Goal: Information Seeking & Learning: Learn about a topic

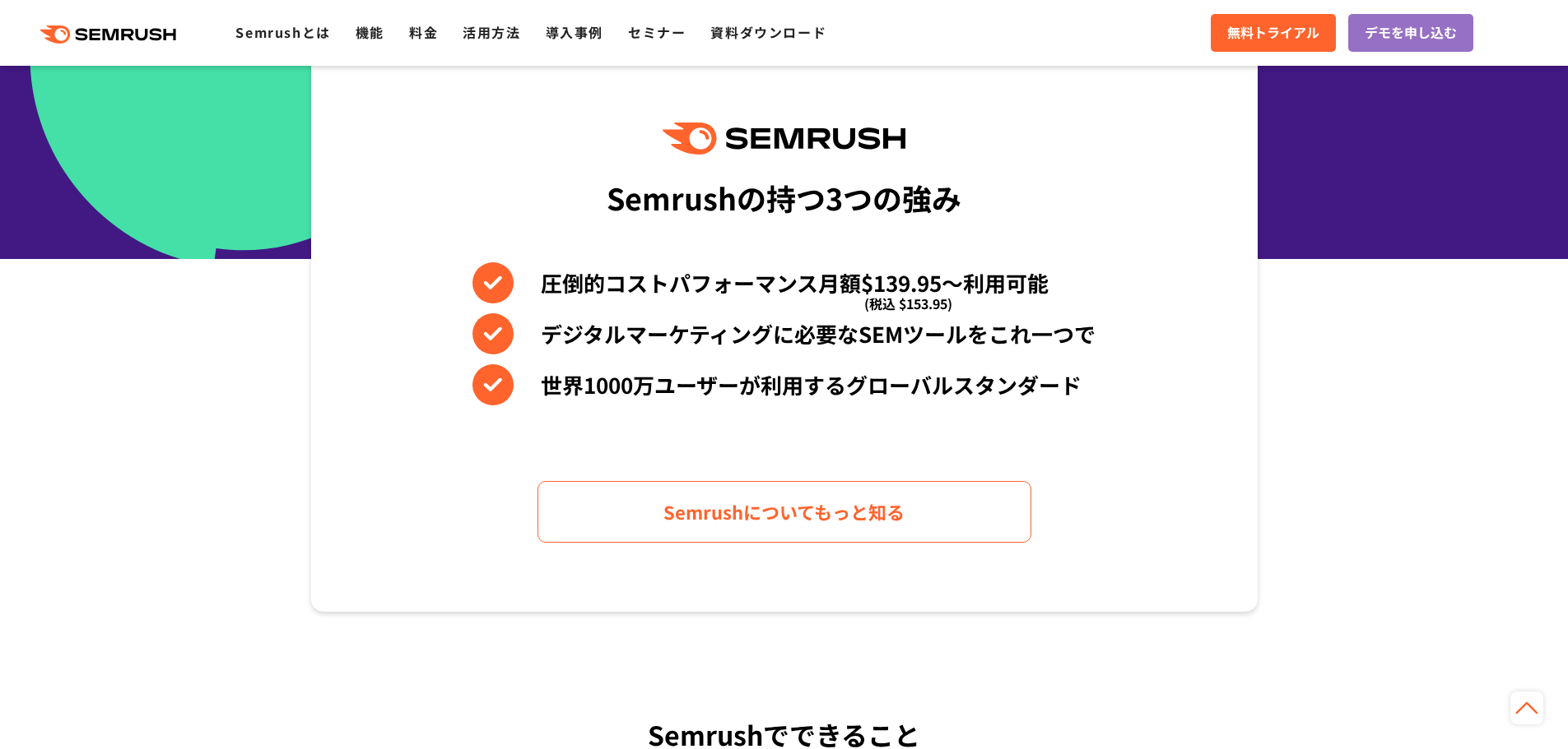
scroll to position [740, 0]
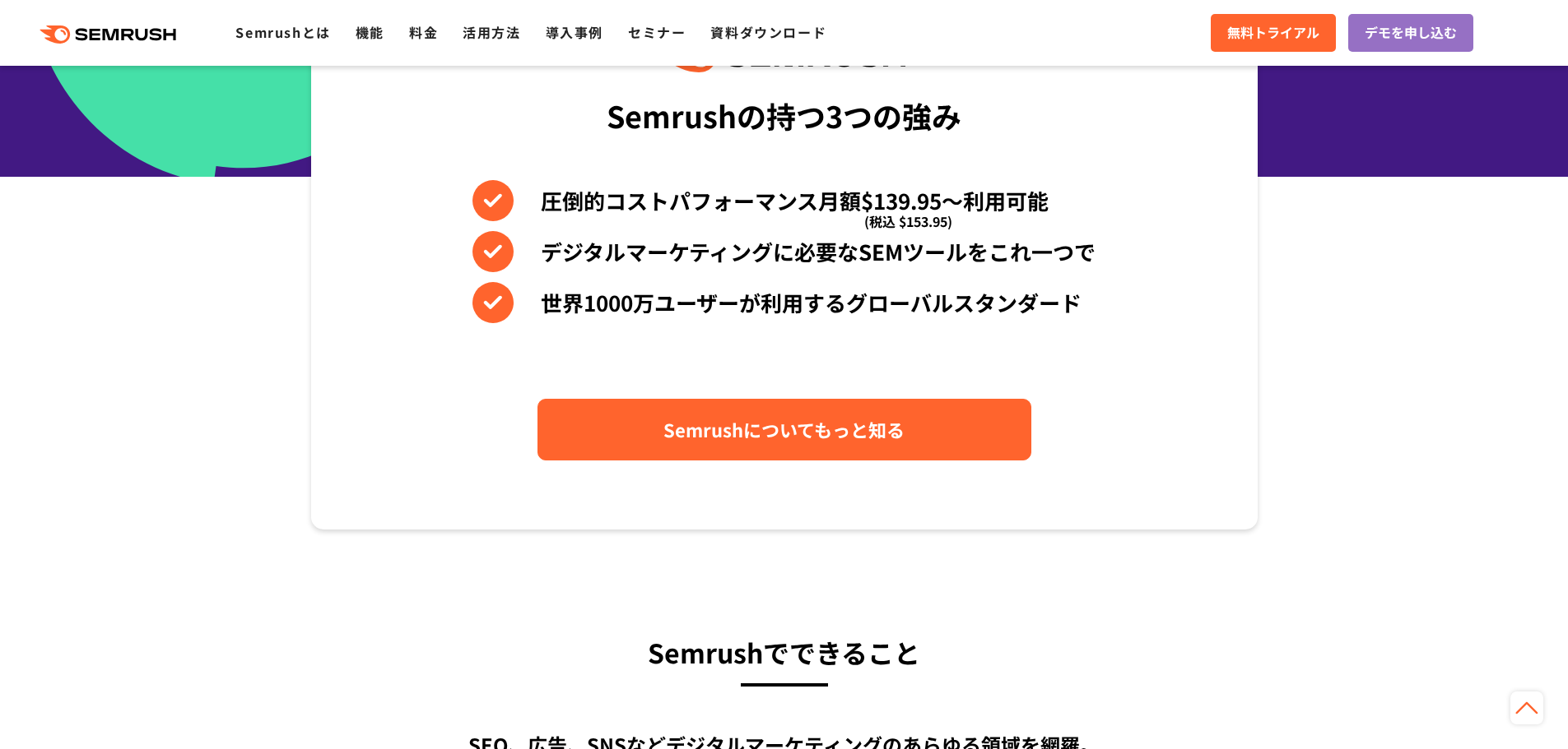
click at [959, 413] on link "Semrushについてもっと知る" at bounding box center [784, 430] width 494 height 62
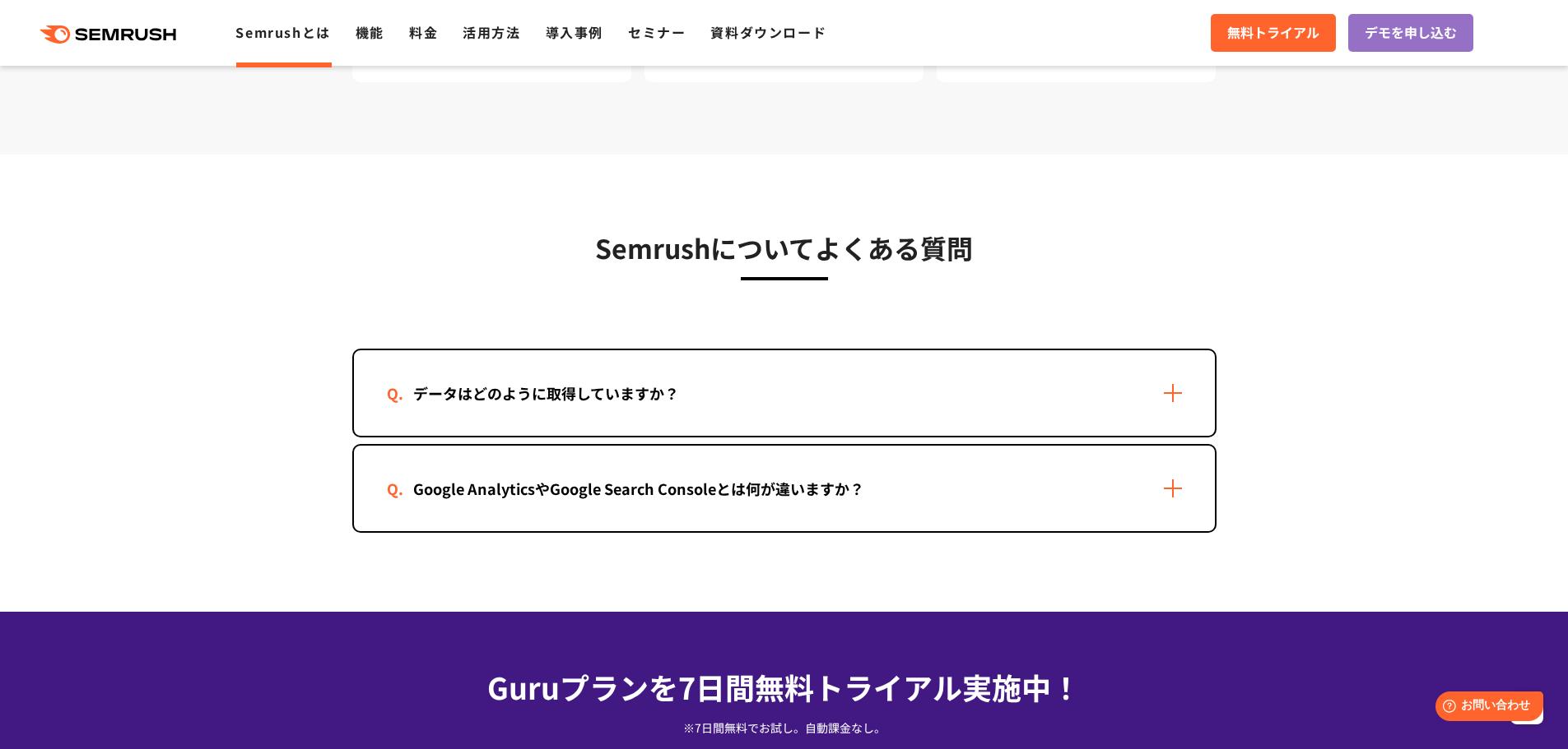
scroll to position [3125, 0]
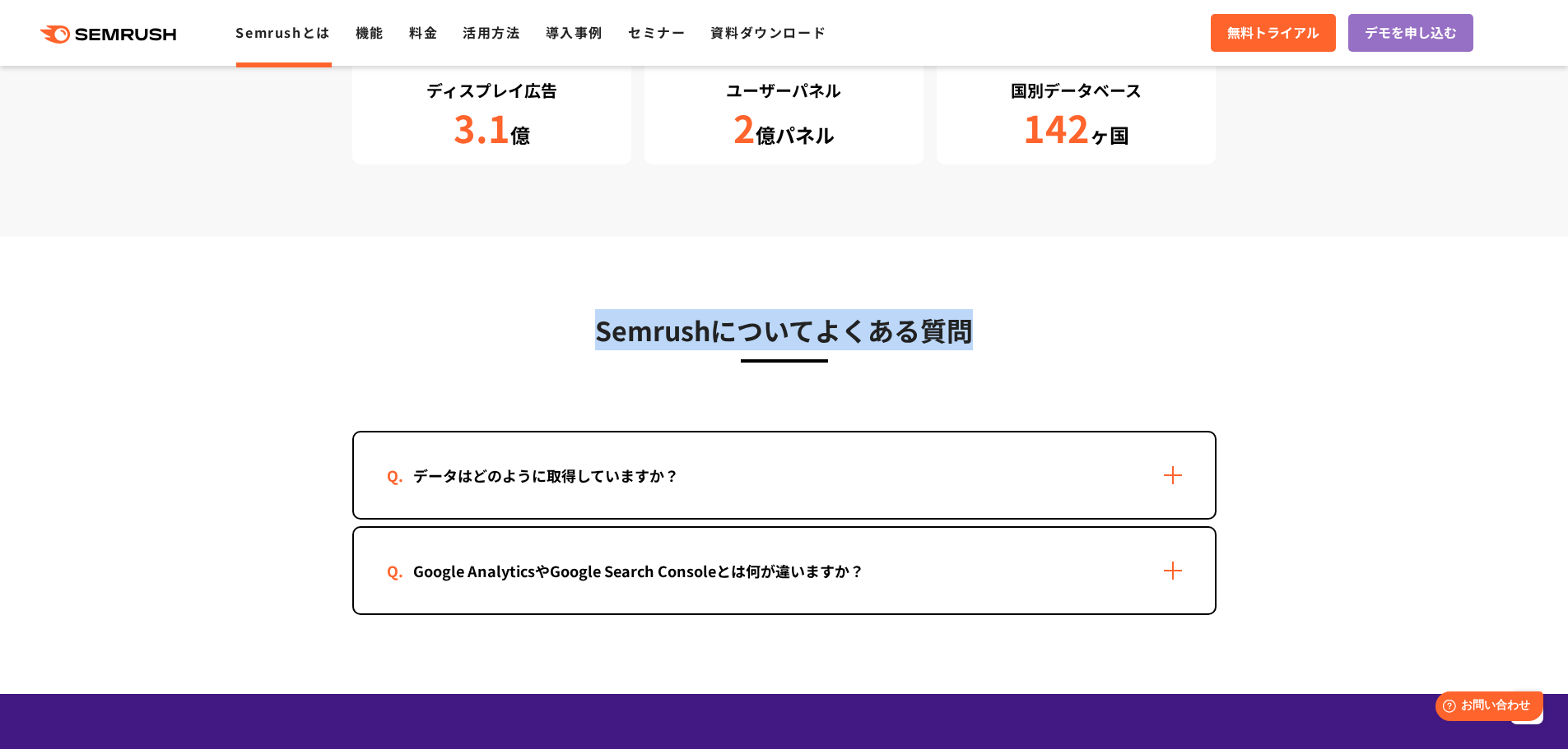
click at [1393, 239] on section "Semrushについてよくある質問 データはどのように取得していますか？ Google AnalyticsやGoogle Search Consoleとは何が…" at bounding box center [784, 465] width 1568 height 457
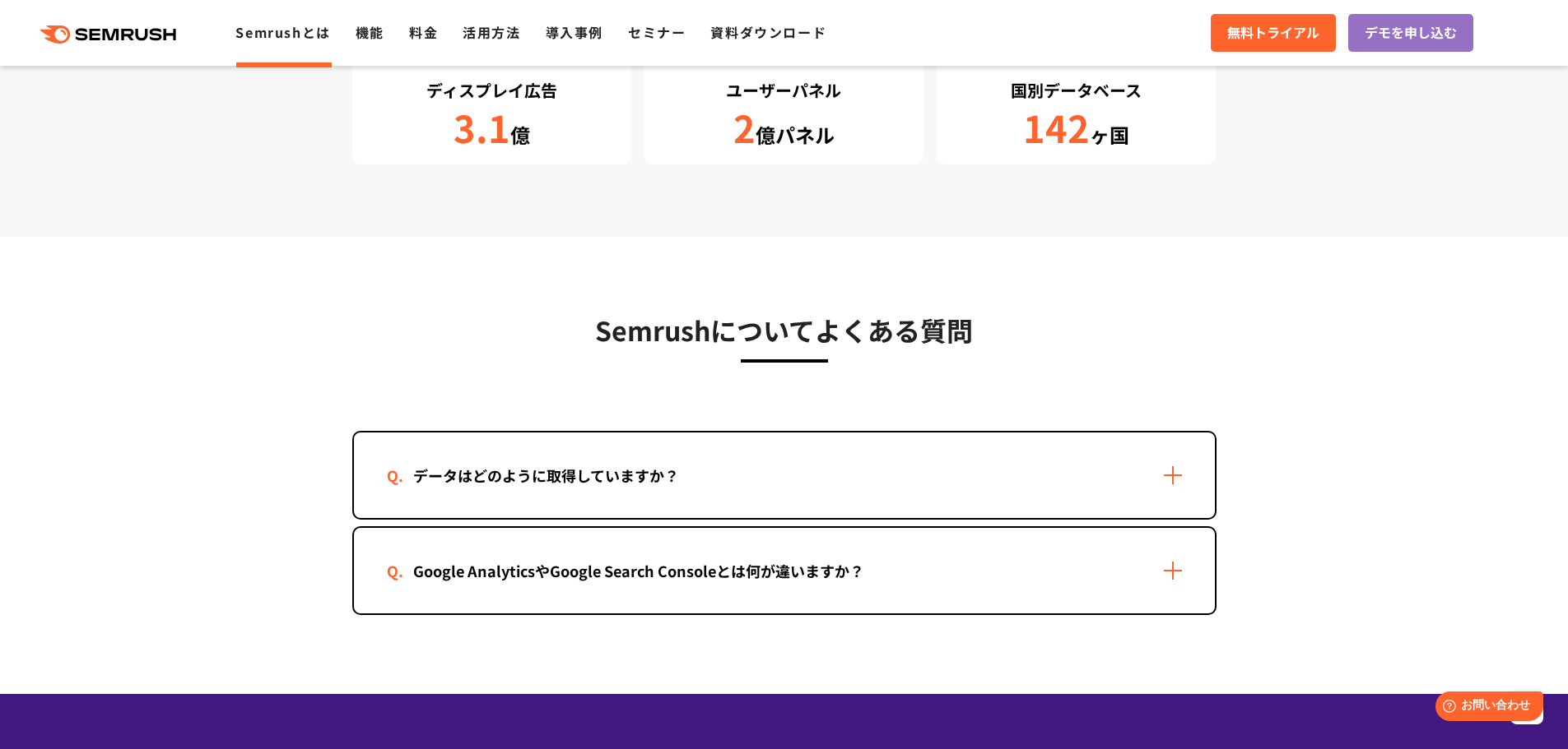
click at [1393, 239] on section "Semrushについてよくある質問 データはどのように取得していますか？ Google AnalyticsやGoogle Search Consoleとは何が…" at bounding box center [784, 465] width 1568 height 457
